Goal: Find contact information: Find contact information

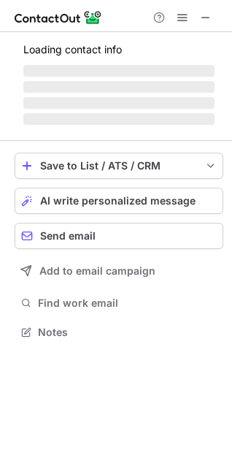
scroll to position [354, 232]
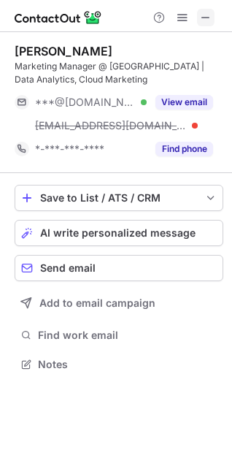
click at [204, 23] on span at bounding box center [206, 18] width 12 height 12
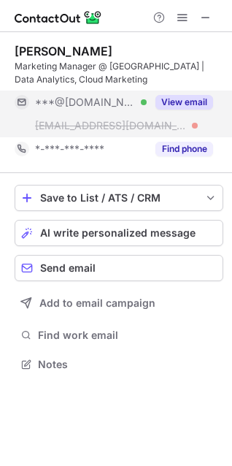
click at [197, 104] on button "View email" at bounding box center [184, 102] width 58 height 15
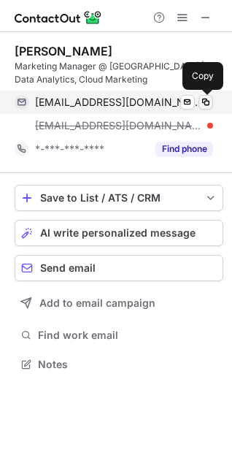
click at [209, 104] on span at bounding box center [206, 102] width 12 height 12
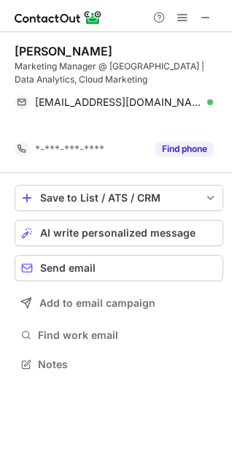
scroll to position [331, 232]
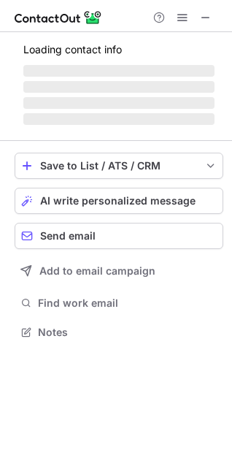
scroll to position [331, 232]
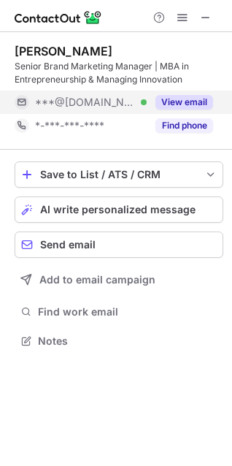
click at [185, 101] on button "View email" at bounding box center [184, 102] width 58 height 15
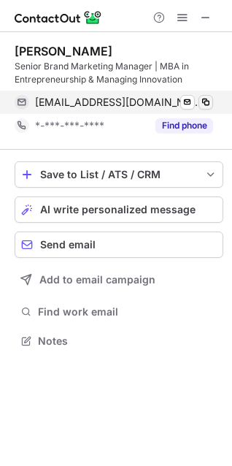
click at [204, 102] on span at bounding box center [206, 102] width 12 height 12
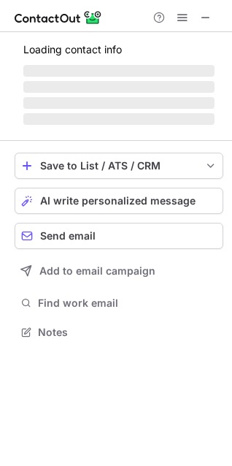
scroll to position [341, 232]
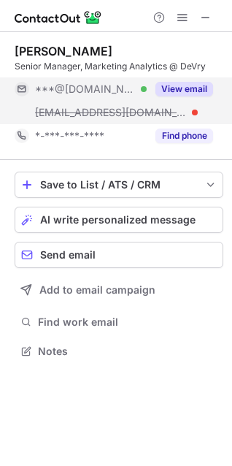
click at [194, 89] on button "View email" at bounding box center [184, 89] width 58 height 15
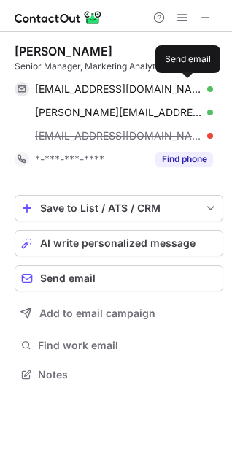
scroll to position [364, 232]
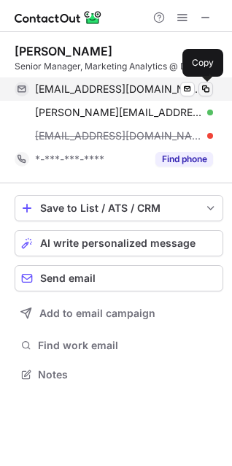
click at [209, 92] on span at bounding box center [206, 89] width 12 height 12
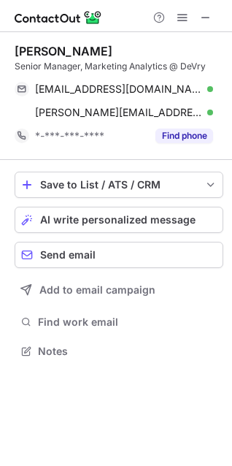
scroll to position [341, 232]
